Goal: Transaction & Acquisition: Purchase product/service

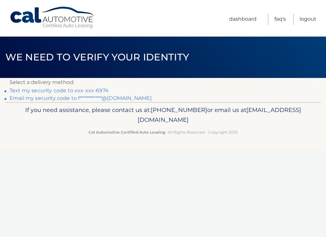
click at [69, 89] on link "Text my security code to xxx-xxx-6974" at bounding box center [59, 91] width 99 height 6
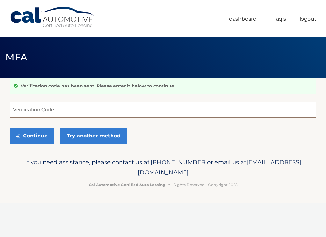
click at [52, 108] on input "Verification Code" at bounding box center [163, 110] width 307 height 16
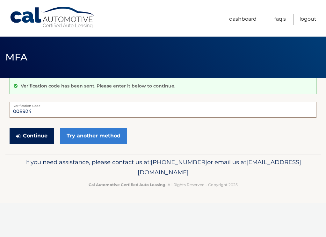
type input "008924"
click at [40, 138] on button "Continue" at bounding box center [32, 136] width 44 height 16
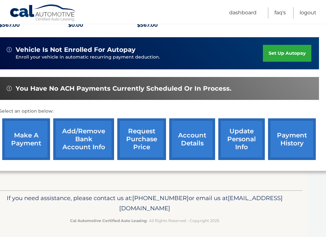
scroll to position [156, 18]
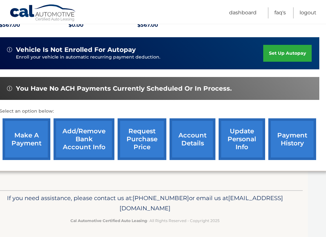
click at [33, 138] on link "make a payment" at bounding box center [27, 139] width 48 height 42
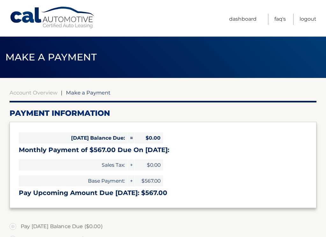
select select "MTBjZDA3ZjUtYTdjMy00ZTc0LTk1OWMtYTU2MjljYTU5Y2Uw"
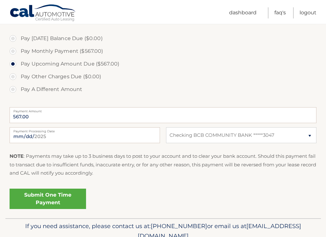
scroll to position [193, 0]
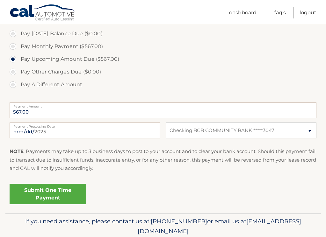
click at [49, 191] on link "Submit One Time Payment" at bounding box center [48, 194] width 76 height 20
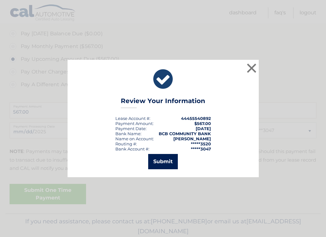
click at [157, 162] on button "Submit" at bounding box center [163, 161] width 30 height 15
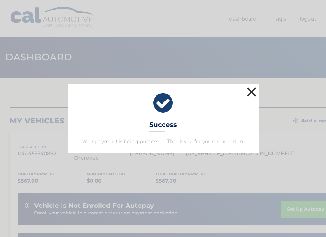
click at [251, 92] on button "×" at bounding box center [251, 92] width 13 height 13
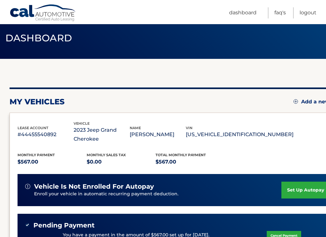
scroll to position [11, 0]
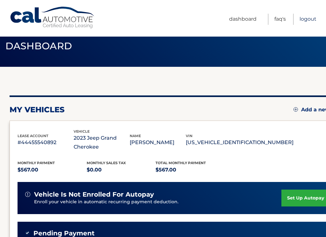
click at [305, 21] on link "Logout" at bounding box center [307, 19] width 17 height 11
